Goal: Find specific page/section: Find specific page/section

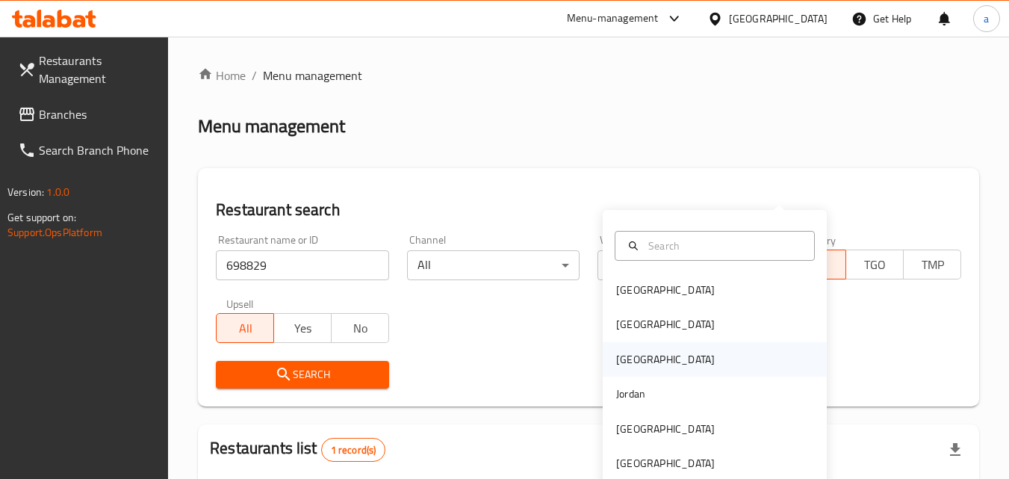
scroll to position [171, 0]
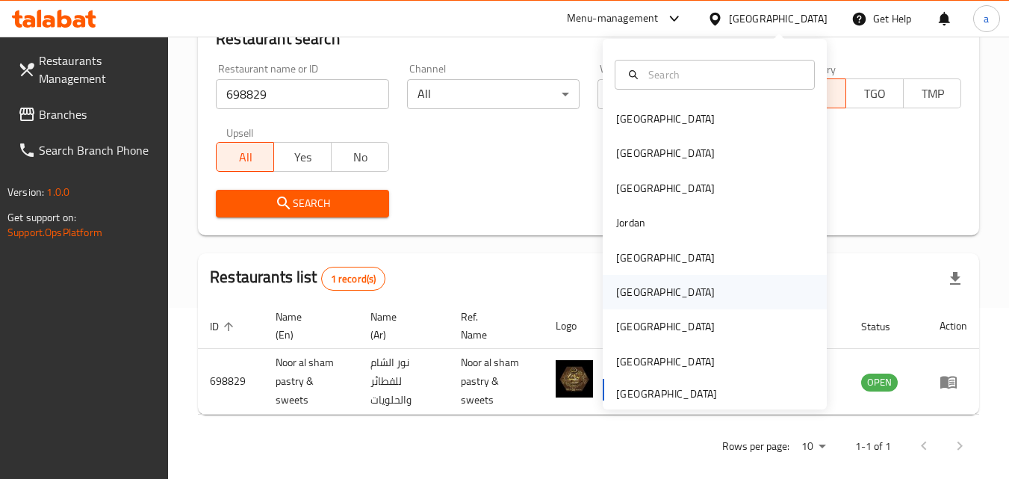
click at [667, 296] on div "[GEOGRAPHIC_DATA]" at bounding box center [715, 292] width 224 height 34
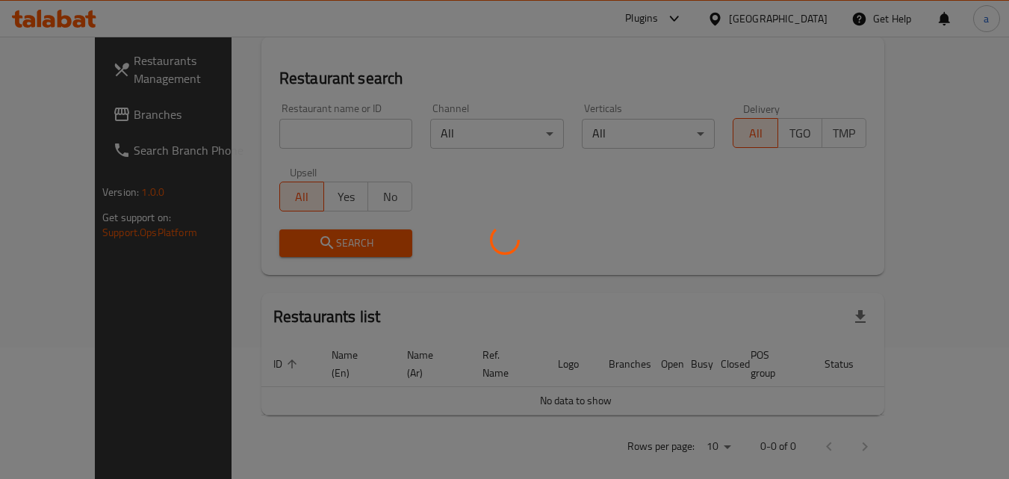
scroll to position [171, 0]
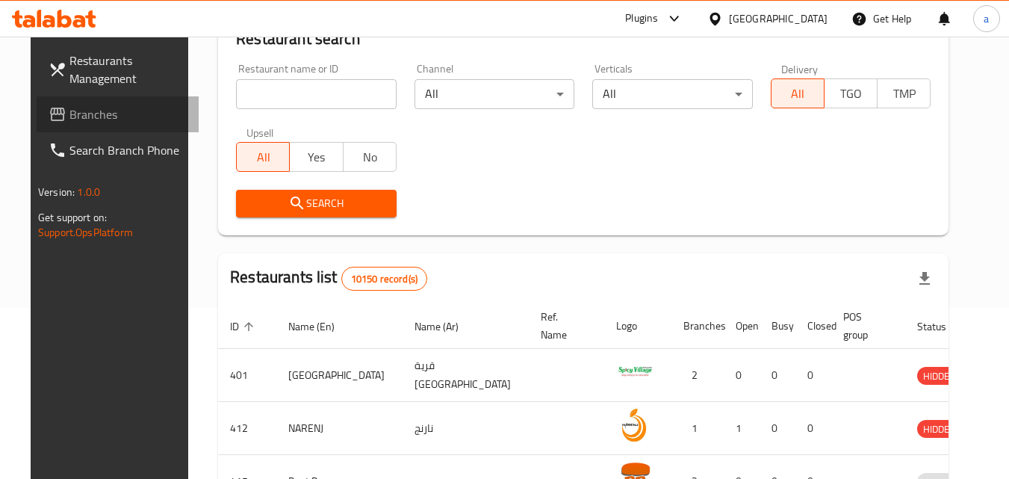
click at [69, 117] on span "Branches" at bounding box center [128, 114] width 118 height 18
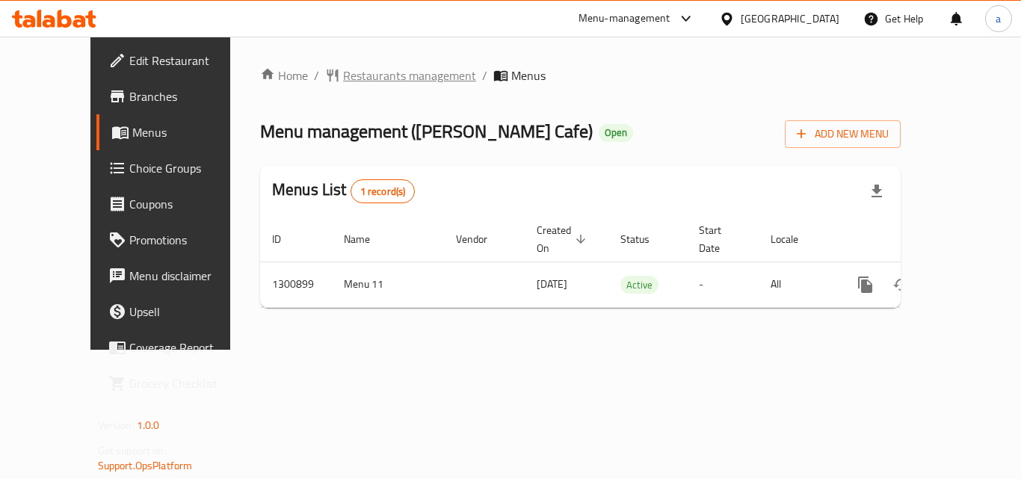
click at [343, 68] on span "Restaurants management" at bounding box center [409, 75] width 133 height 18
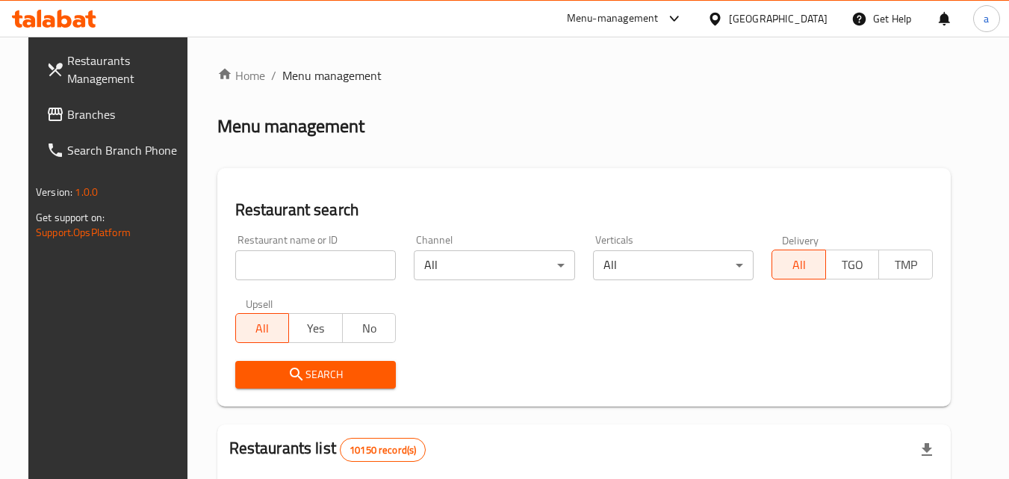
click at [324, 254] on input "search" at bounding box center [315, 265] width 161 height 30
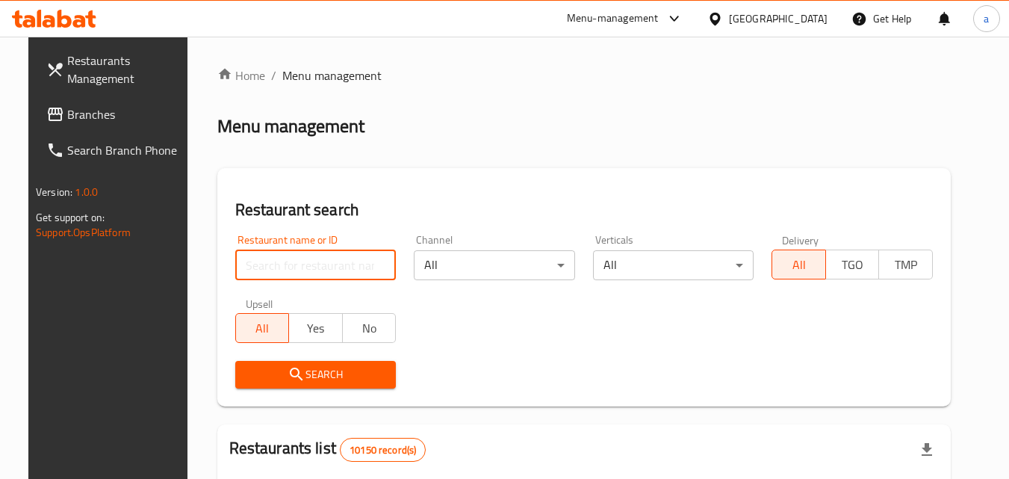
paste input "701556"
type input "701556"
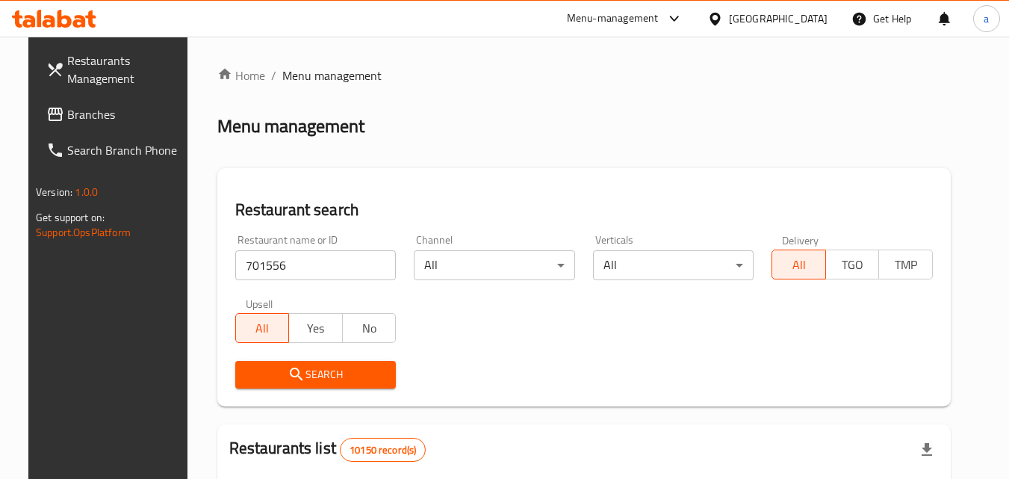
click at [306, 373] on span "Search" at bounding box center [315, 374] width 137 height 19
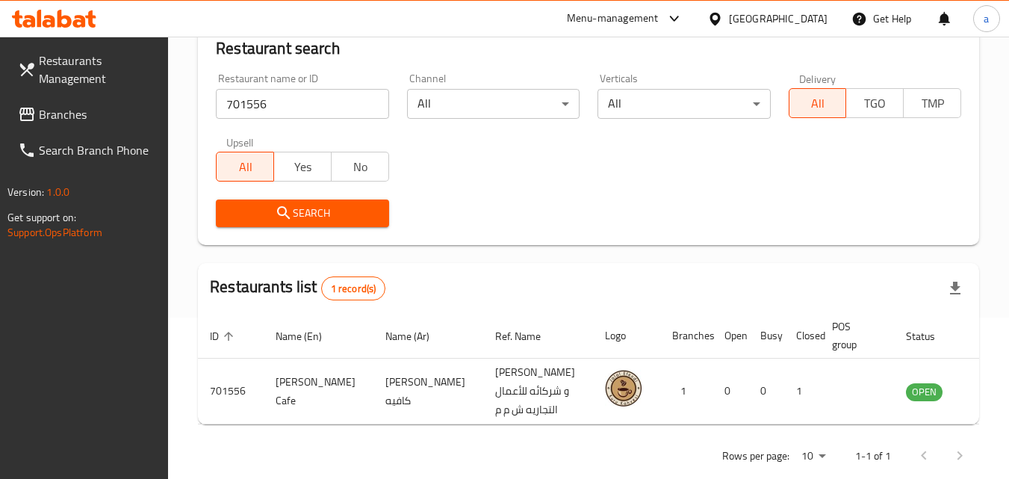
scroll to position [162, 0]
